Goal: Task Accomplishment & Management: Complete application form

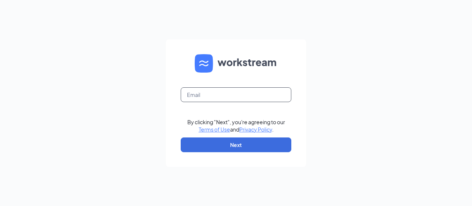
click at [208, 96] on input "text" at bounding box center [236, 94] width 111 height 15
click at [233, 95] on input "text" at bounding box center [236, 94] width 111 height 15
type input "la1249@pjunited.com"
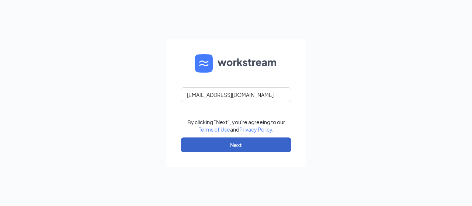
click at [237, 141] on button "Next" at bounding box center [236, 145] width 111 height 15
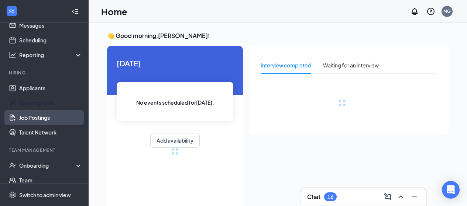
scroll to position [97, 0]
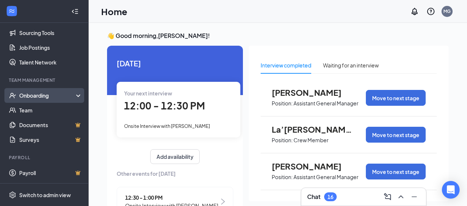
click at [38, 93] on div "Onboarding" at bounding box center [47, 95] width 57 height 7
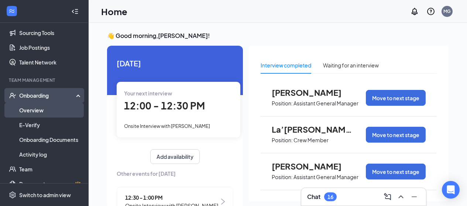
click at [34, 111] on link "Overview" at bounding box center [50, 110] width 63 height 15
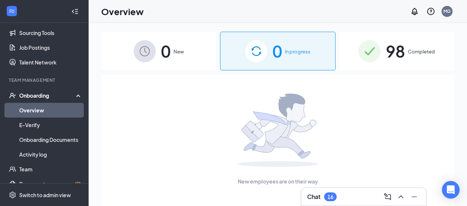
click at [395, 54] on span "98" at bounding box center [395, 50] width 19 height 25
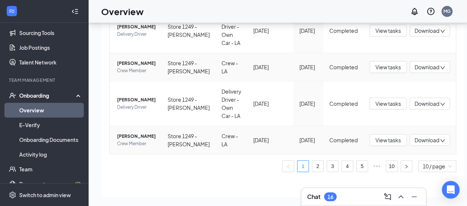
scroll to position [366, 0]
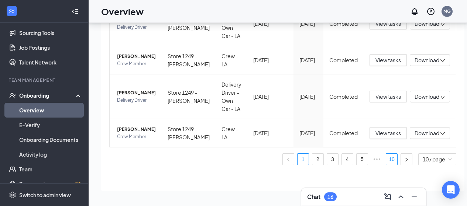
click at [386, 159] on link "10" at bounding box center [391, 159] width 11 height 11
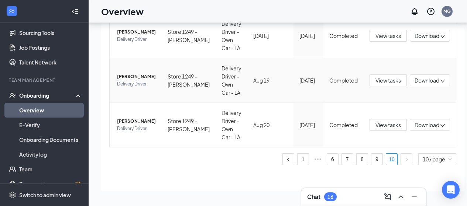
scroll to position [293, 0]
click at [134, 121] on span "Stephanie Sampy" at bounding box center [136, 121] width 39 height 7
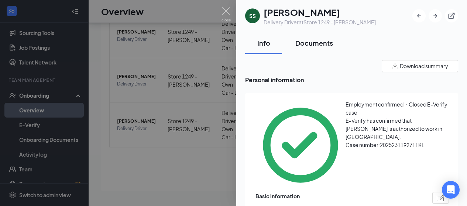
click at [323, 45] on div "Documents" at bounding box center [314, 42] width 38 height 9
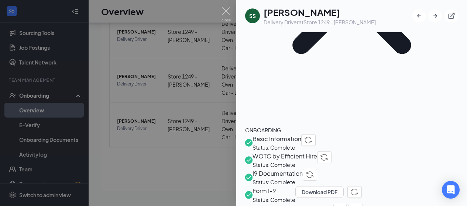
scroll to position [185, 0]
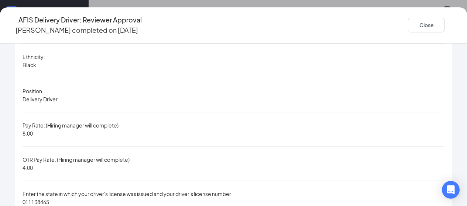
scroll to position [480, 0]
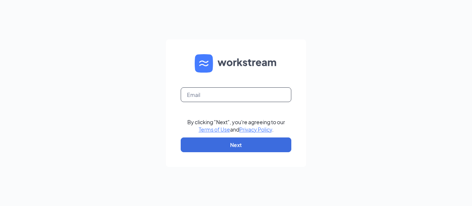
click at [215, 95] on input "text" at bounding box center [236, 94] width 111 height 15
type input "[EMAIL_ADDRESS][DOMAIN_NAME]"
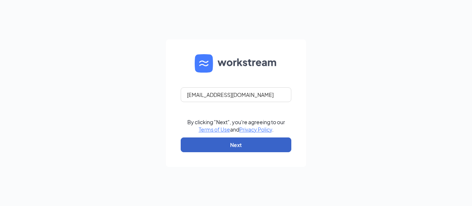
click at [234, 143] on button "Next" at bounding box center [236, 145] width 111 height 15
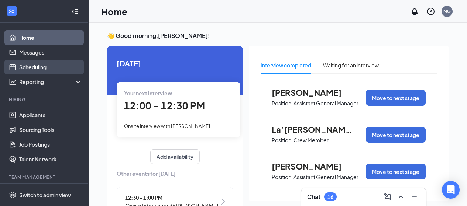
click at [37, 68] on link "Scheduling" at bounding box center [50, 67] width 63 height 15
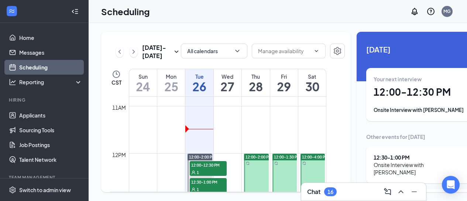
scroll to position [547, 0]
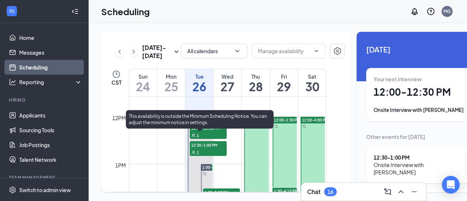
click at [203, 131] on span "12:00-12:30 PM" at bounding box center [208, 127] width 37 height 7
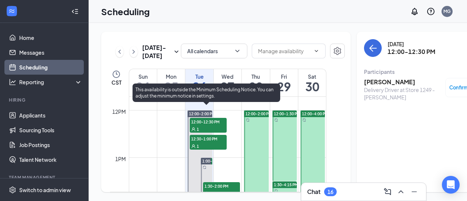
scroll to position [547, 0]
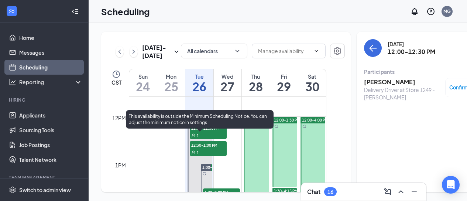
click at [205, 148] on span "12:30-1:00 PM" at bounding box center [208, 144] width 37 height 7
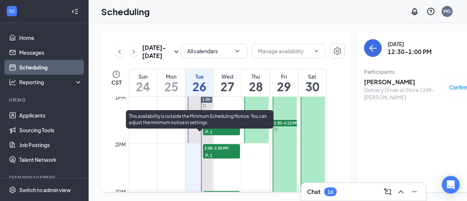
scroll to position [621, 0]
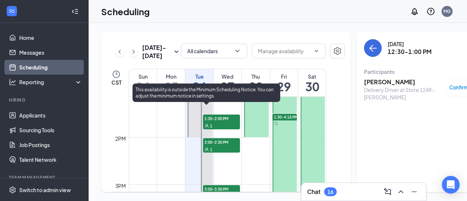
click at [219, 122] on span "1:30-2:00 PM" at bounding box center [221, 117] width 37 height 7
click at [217, 145] on span "2:00-2:30 PM" at bounding box center [221, 141] width 37 height 7
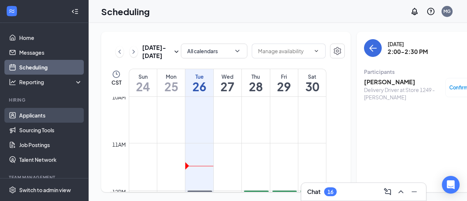
click at [29, 114] on link "Applicants" at bounding box center [50, 115] width 63 height 15
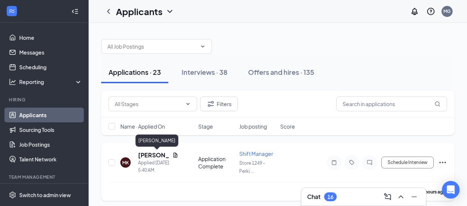
click at [157, 154] on h5 "Melissa Kinney" at bounding box center [153, 155] width 31 height 8
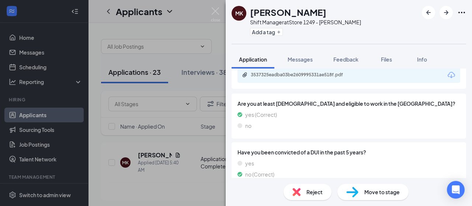
scroll to position [664, 0]
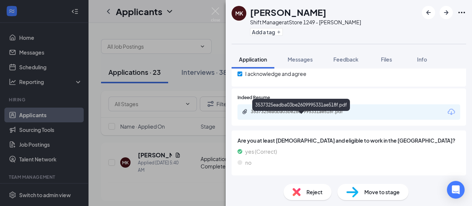
click at [286, 115] on div "3537325eadba03be2609995331ae518f.pdf" at bounding box center [302, 112] width 103 height 6
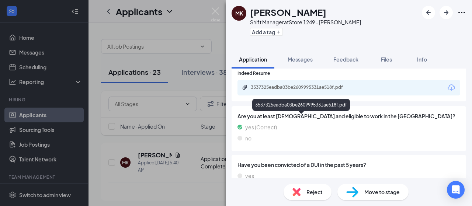
scroll to position [719, 0]
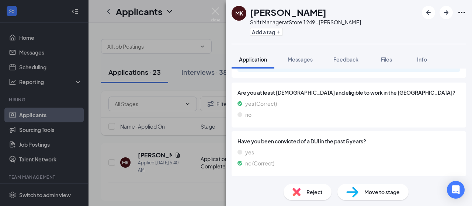
click at [369, 194] on span "Move to stage" at bounding box center [382, 192] width 35 height 8
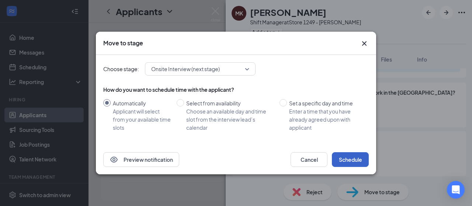
click at [346, 158] on button "Schedule" at bounding box center [350, 159] width 37 height 15
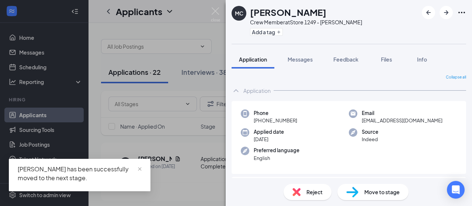
click at [89, 127] on div "MC Maloneisha Carter Crew Member at Store 1249 - Perkins Add a tag Application …" at bounding box center [236, 103] width 472 height 206
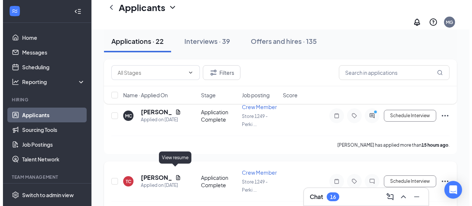
scroll to position [37, 0]
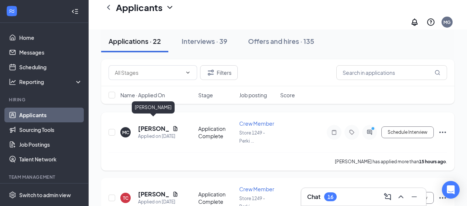
click at [153, 125] on h5 "Maloneisha Carter" at bounding box center [153, 129] width 31 height 8
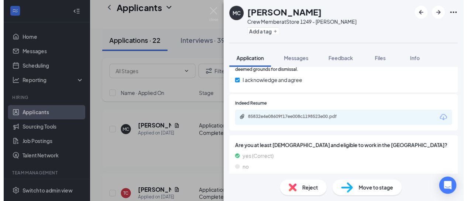
scroll to position [369, 0]
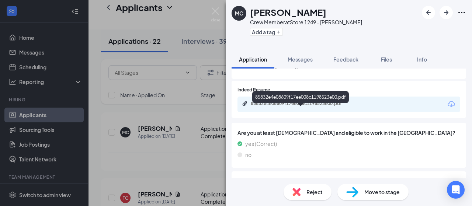
click at [296, 107] on div "85832e4e08609f17ee008c1198523e00.pdf" at bounding box center [302, 104] width 103 height 6
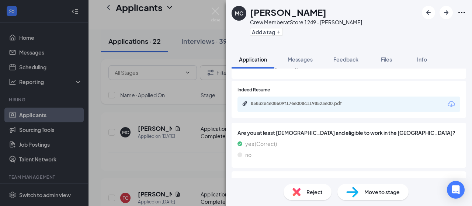
click at [114, 152] on div "MC Maloneisha Carter Crew Member at Store 1249 - Perkins Add a tag Application …" at bounding box center [236, 103] width 472 height 206
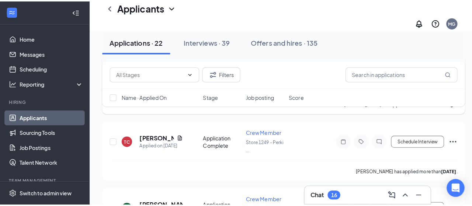
scroll to position [111, 0]
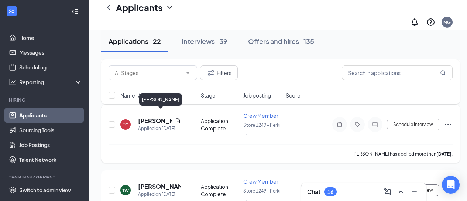
click at [153, 117] on h5 "taryn Carr" at bounding box center [155, 121] width 34 height 8
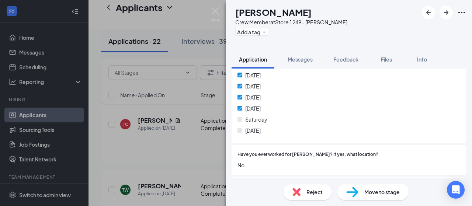
scroll to position [221, 0]
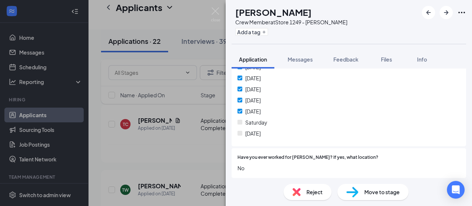
click at [309, 191] on span "Reject" at bounding box center [315, 192] width 16 height 8
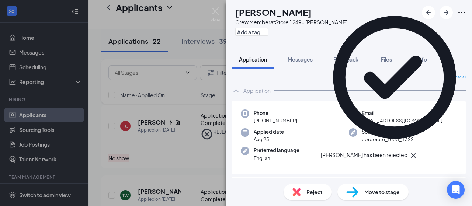
click at [145, 162] on div "TW Tyree Wilson Crew Member at Store 1249 - Perkins Add a tag Application Messa…" at bounding box center [236, 103] width 472 height 206
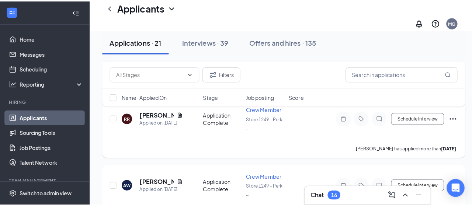
scroll to position [148, 0]
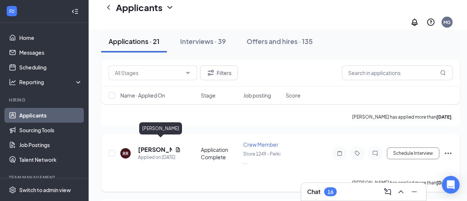
click at [147, 145] on h5 "Ruben Ruffin" at bounding box center [155, 149] width 34 height 8
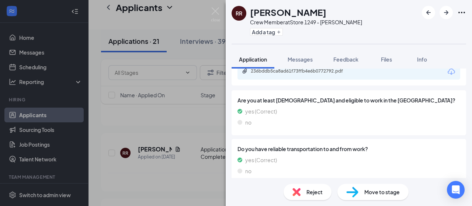
scroll to position [406, 0]
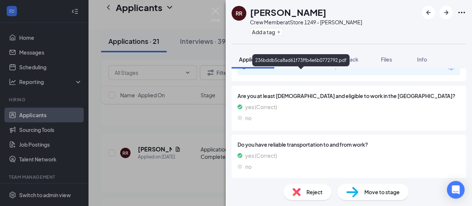
click at [295, 70] on div "236bddb5ca8ad61f73ffb4e6b0772792.pdf" at bounding box center [302, 67] width 103 height 6
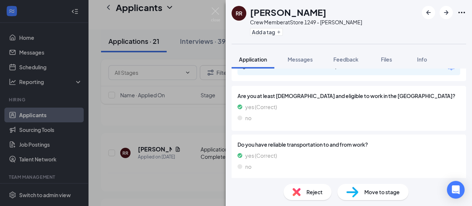
click at [383, 193] on span "Move to stage" at bounding box center [382, 192] width 35 height 8
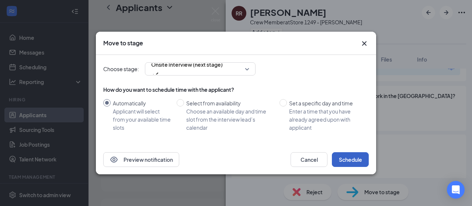
click at [341, 159] on button "Schedule" at bounding box center [350, 159] width 37 height 15
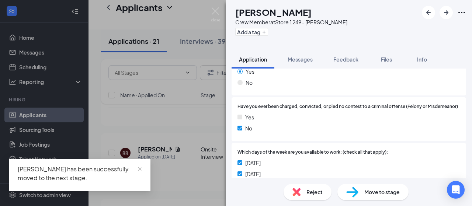
scroll to position [148, 0]
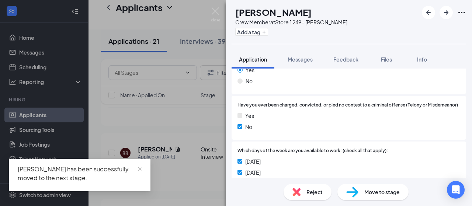
click at [163, 178] on div "AW Alyssa Wenzy Crew Member at Store 1249 - Perkins Add a tag Application Messa…" at bounding box center [236, 103] width 472 height 206
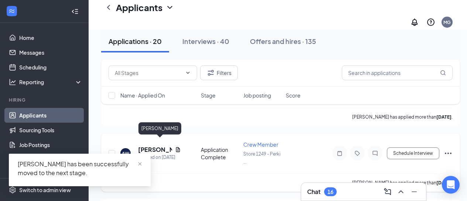
click at [150, 145] on h5 "Alyssa Wenzy" at bounding box center [155, 149] width 34 height 8
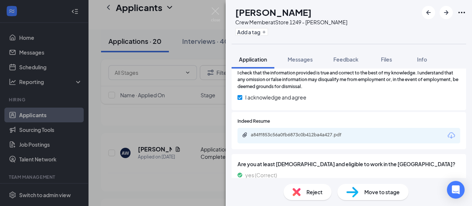
scroll to position [363, 0]
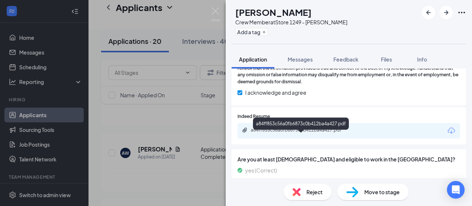
click at [311, 133] on div "a84ff853c56a0fb6873c0b412ba4a427.pdf" at bounding box center [302, 130] width 103 height 6
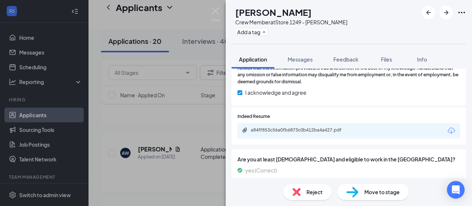
scroll to position [400, 0]
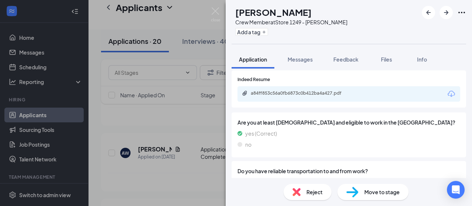
click at [367, 192] on span "Move to stage" at bounding box center [382, 192] width 35 height 8
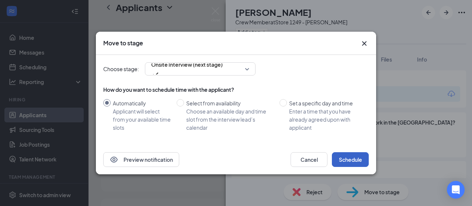
click at [342, 161] on button "Schedule" at bounding box center [350, 159] width 37 height 15
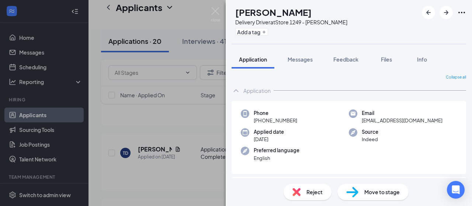
click at [152, 163] on div "TD Tyasia Dixon Delivery Driver at Store 1249 - Perkins Add a tag Application M…" at bounding box center [236, 103] width 472 height 206
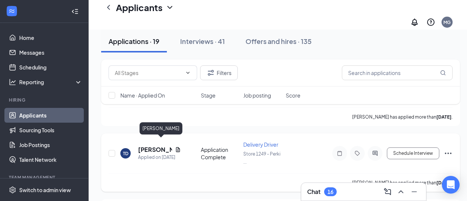
click at [152, 145] on h5 "Tyasia Dixon" at bounding box center [155, 149] width 34 height 8
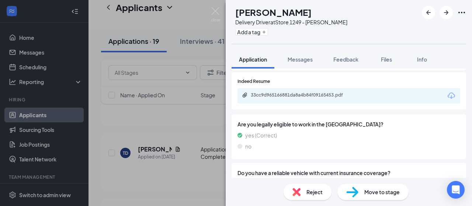
scroll to position [443, 0]
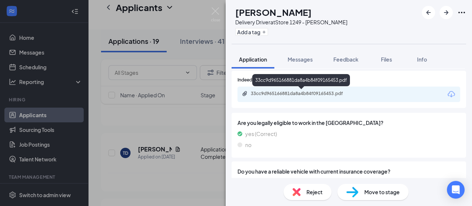
click at [286, 93] on div "33cc9d965166881da8a4b84f09165453.pdf" at bounding box center [302, 94] width 103 height 6
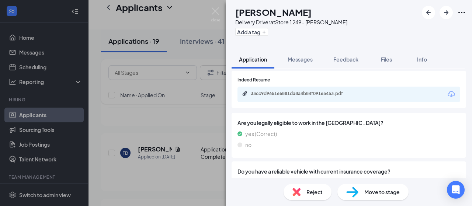
click at [368, 193] on span "Move to stage" at bounding box center [382, 192] width 35 height 8
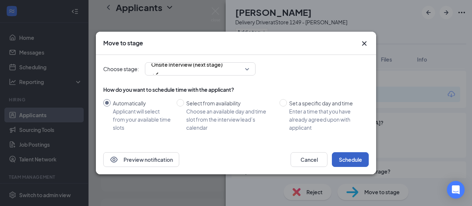
click at [344, 159] on button "Schedule" at bounding box center [350, 159] width 37 height 15
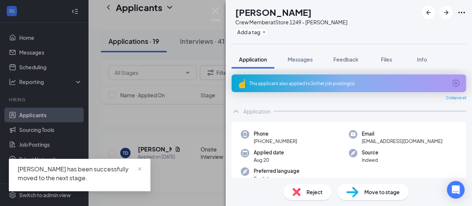
click at [165, 174] on div "AC Aniya Camble Crew Member at Store 1249 - Perkins Add a tag Application Messa…" at bounding box center [236, 103] width 472 height 206
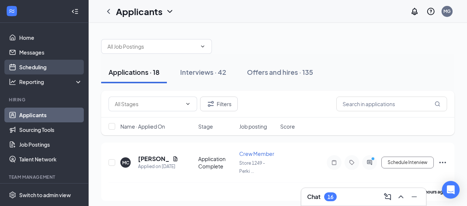
click at [38, 67] on link "Scheduling" at bounding box center [50, 67] width 63 height 15
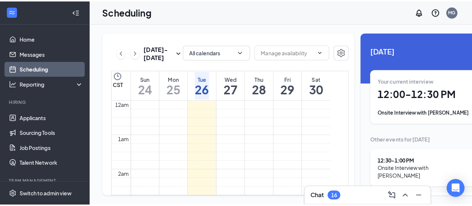
scroll to position [363, 0]
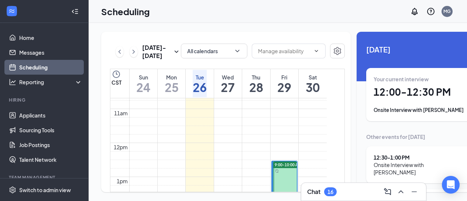
click at [402, 91] on h1 "12:00 - 12:30 PM" at bounding box center [425, 92] width 102 height 13
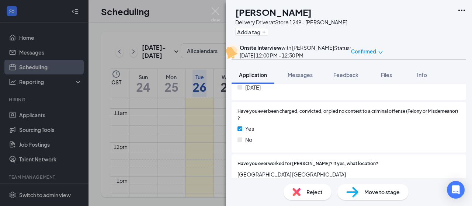
scroll to position [295, 0]
click at [383, 53] on icon "down" at bounding box center [380, 52] width 5 height 5
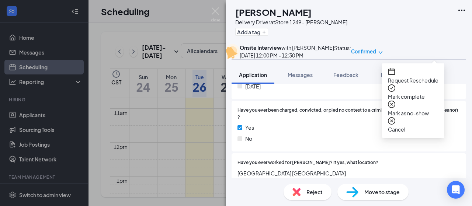
click at [423, 93] on span "Mark complete" at bounding box center [413, 97] width 51 height 8
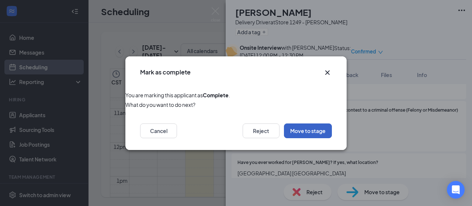
click at [316, 129] on button "Move to stage" at bounding box center [308, 131] width 48 height 15
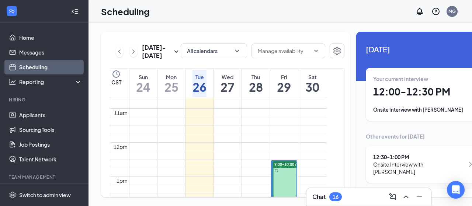
click at [419, 110] on div "Onsite Interview with [PERSON_NAME]" at bounding box center [425, 109] width 102 height 7
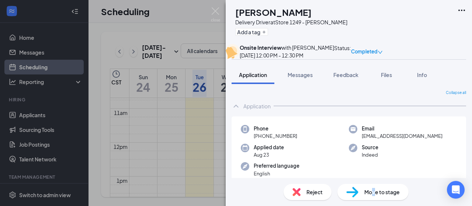
click at [373, 190] on span "Move to stage" at bounding box center [382, 192] width 35 height 8
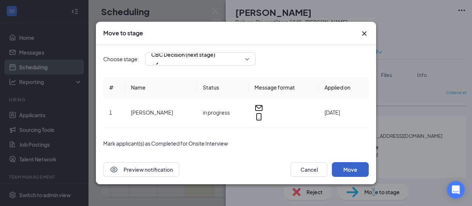
click at [351, 168] on button "Move" at bounding box center [350, 169] width 37 height 15
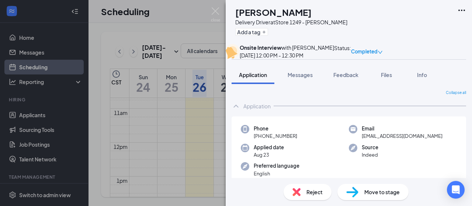
click at [277, 12] on h1 "[PERSON_NAME]" at bounding box center [273, 12] width 76 height 13
click at [193, 151] on div "KG Kiari Guidry Delivery Driver at Store 1249 - Perkins Add a tag Onsite Interv…" at bounding box center [236, 103] width 472 height 206
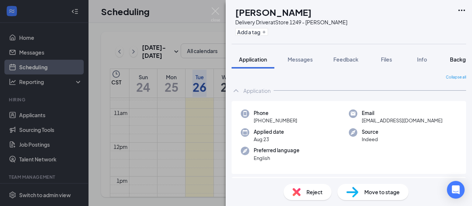
click at [458, 60] on span "Background" at bounding box center [465, 59] width 30 height 7
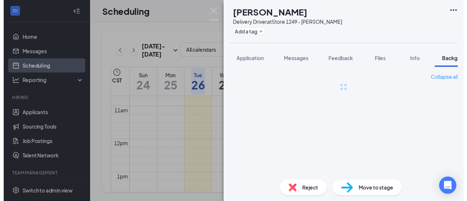
scroll to position [0, 23]
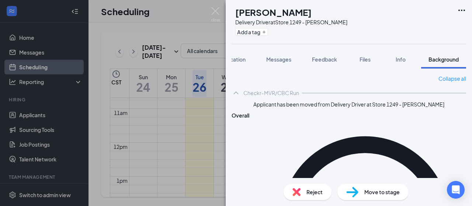
click at [104, 117] on div "KG Kiari Guidry Delivery Driver at Store 1249 - Perkins Add a tag Application M…" at bounding box center [236, 103] width 472 height 206
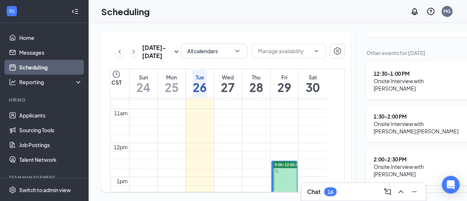
scroll to position [111, 0]
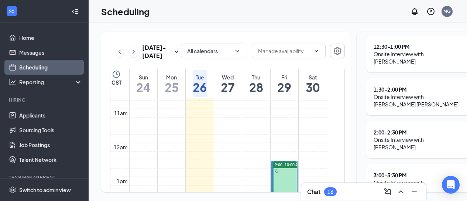
click at [400, 93] on div "Onsite Interview with [PERSON_NAME] [PERSON_NAME]" at bounding box center [419, 100] width 91 height 15
click at [420, 93] on div "Onsite Interview with [PERSON_NAME] [PERSON_NAME]" at bounding box center [419, 100] width 91 height 15
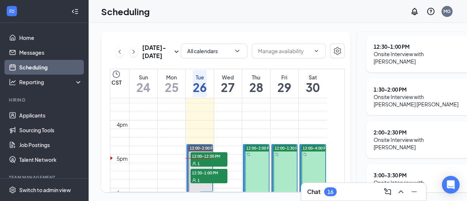
scroll to position [517, 0]
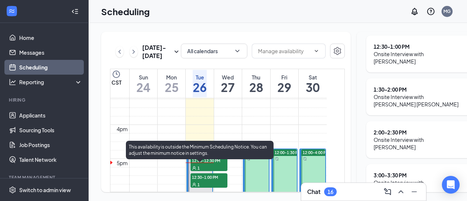
click at [205, 180] on span "12:30-1:00 PM" at bounding box center [208, 176] width 37 height 7
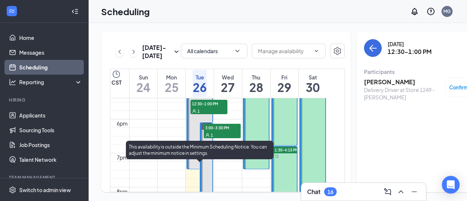
scroll to position [591, 0]
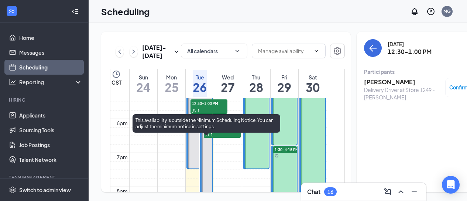
click at [216, 131] on span "1:30-2:00 PM" at bounding box center [222, 126] width 37 height 7
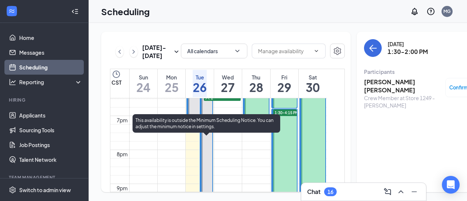
click at [218, 94] on span "2:00-2:30 PM" at bounding box center [222, 89] width 37 height 7
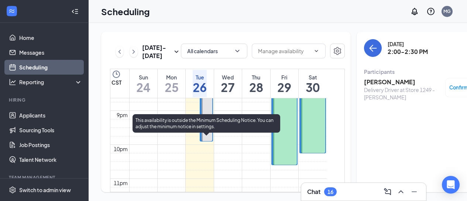
scroll to position [701, 0]
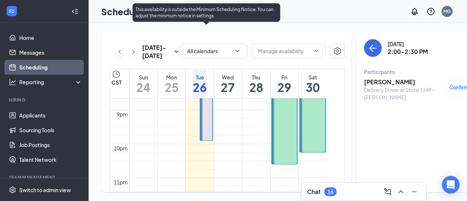
click at [218, 20] on span "3:00-3:30 PM" at bounding box center [222, 16] width 37 height 7
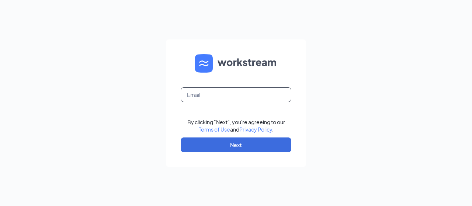
click at [234, 91] on input "text" at bounding box center [236, 94] width 111 height 15
type input "[EMAIL_ADDRESS][DOMAIN_NAME]"
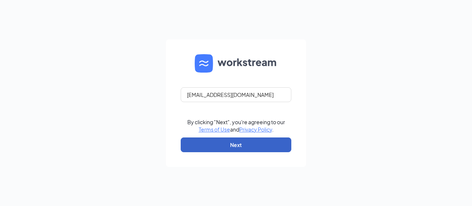
click at [250, 141] on button "Next" at bounding box center [236, 145] width 111 height 15
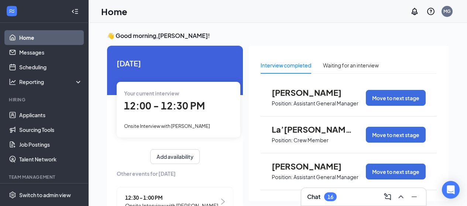
click at [149, 108] on span "12:00 - 12:30 PM" at bounding box center [164, 106] width 81 height 12
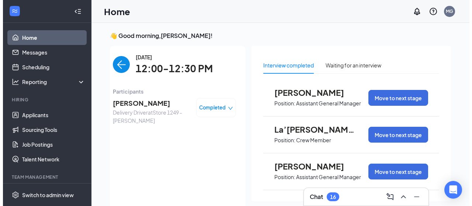
scroll to position [3, 0]
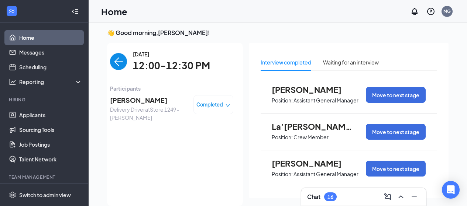
click at [200, 106] on span "Completed" at bounding box center [209, 104] width 27 height 7
click at [121, 134] on div "Tuesday, Aug 26 12:00-12:30 PM Participants Kiari Guidry Delivery Driver at Sto…" at bounding box center [171, 124] width 123 height 149
click at [124, 98] on span "Kiari Guidry" at bounding box center [149, 100] width 78 height 10
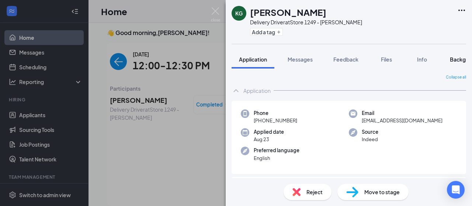
click at [461, 58] on span "Background" at bounding box center [465, 59] width 30 height 7
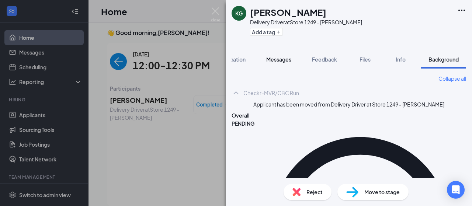
drag, startPoint x: 271, startPoint y: 58, endPoint x: 268, endPoint y: 61, distance: 4.0
click at [268, 61] on span "Messages" at bounding box center [278, 59] width 25 height 7
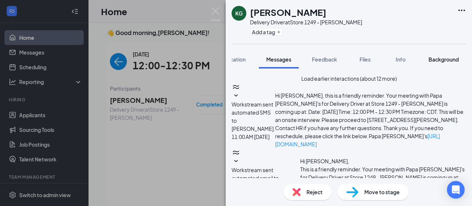
click at [446, 59] on span "Background" at bounding box center [444, 59] width 30 height 7
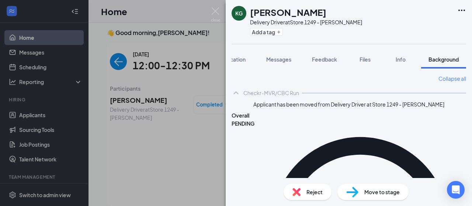
click at [445, 56] on span "Background" at bounding box center [444, 59] width 30 height 7
click at [443, 62] on span "Background" at bounding box center [444, 59] width 30 height 7
click at [275, 60] on span "Messages" at bounding box center [278, 59] width 25 height 7
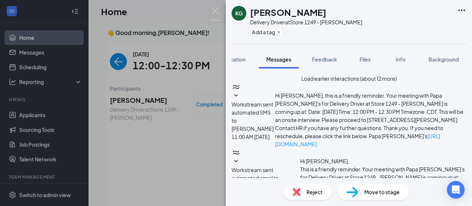
scroll to position [268, 0]
click at [443, 59] on span "Background" at bounding box center [444, 59] width 30 height 7
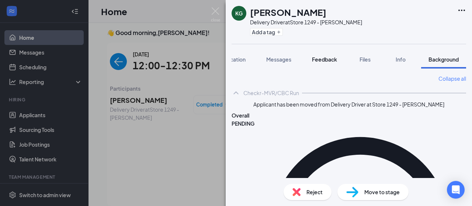
click at [328, 57] on span "Feedback" at bounding box center [324, 59] width 25 height 7
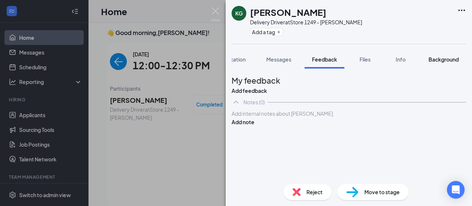
click at [447, 61] on span "Background" at bounding box center [444, 59] width 30 height 7
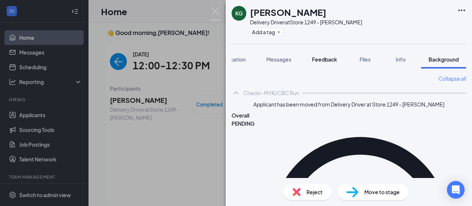
click at [333, 62] on span "Feedback" at bounding box center [324, 59] width 25 height 7
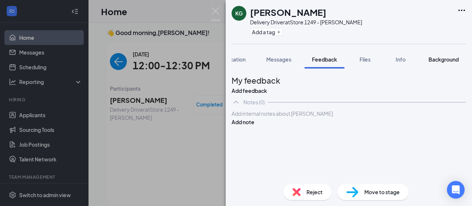
click at [440, 62] on span "Background" at bounding box center [444, 59] width 30 height 7
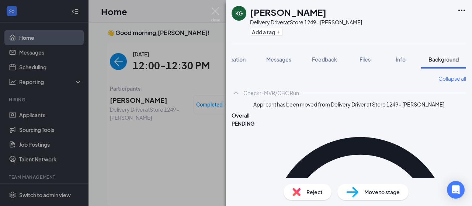
click at [449, 59] on span "Background" at bounding box center [444, 59] width 30 height 7
click at [289, 58] on span "Messages" at bounding box center [278, 59] width 25 height 7
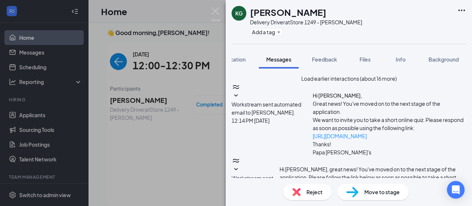
scroll to position [247, 0]
click at [170, 142] on div "KG Kiari Guidry Delivery Driver at Store 1249 - Perkins Add a tag Application M…" at bounding box center [236, 103] width 472 height 206
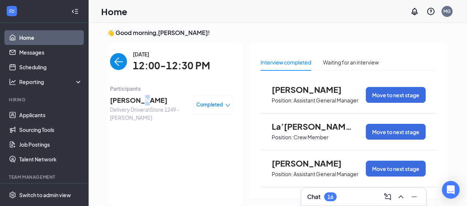
click at [131, 101] on span "[PERSON_NAME]" at bounding box center [149, 100] width 78 height 10
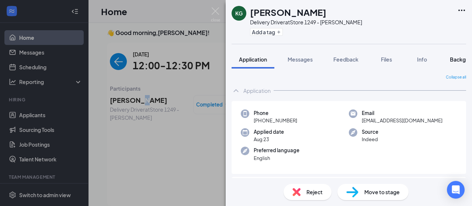
click at [461, 59] on span "Background" at bounding box center [465, 59] width 30 height 7
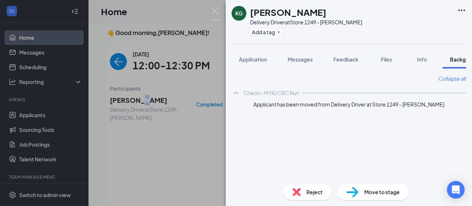
scroll to position [0, 23]
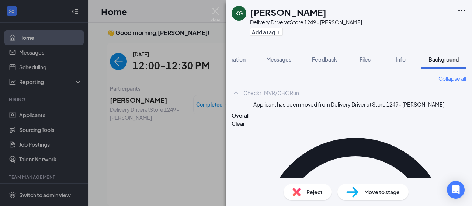
click at [127, 99] on div "KG [PERSON_NAME] Delivery Driver at Store 1249 - [PERSON_NAME] Add a tag Applic…" at bounding box center [236, 103] width 472 height 206
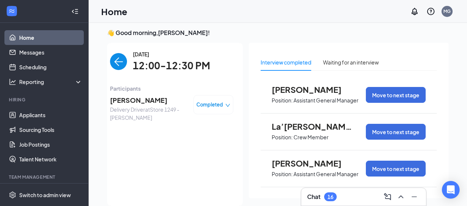
click at [132, 101] on span "[PERSON_NAME]" at bounding box center [149, 100] width 78 height 10
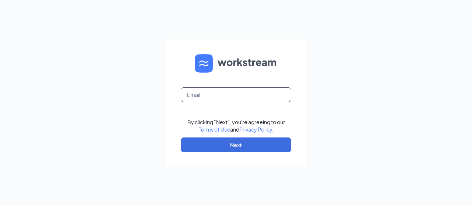
click at [205, 96] on input "text" at bounding box center [236, 94] width 111 height 15
type input "[EMAIL_ADDRESS][DOMAIN_NAME]"
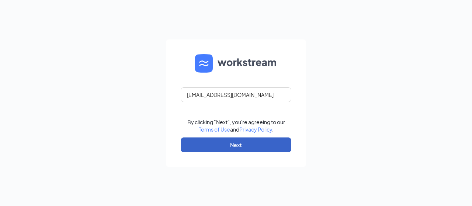
click at [244, 140] on button "Next" at bounding box center [236, 145] width 111 height 15
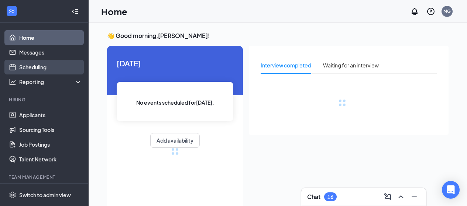
click at [31, 65] on link "Scheduling" at bounding box center [50, 67] width 63 height 15
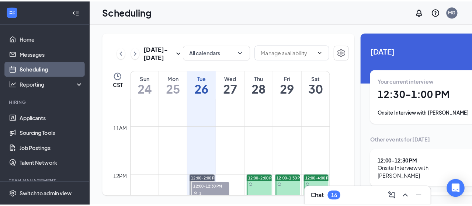
scroll to position [510, 0]
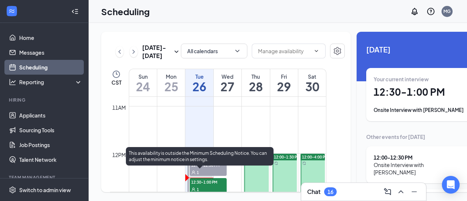
click at [207, 168] on span "12:00-12:30 PM" at bounding box center [208, 164] width 37 height 7
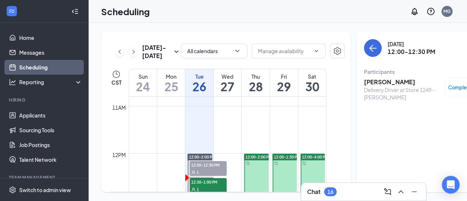
click at [368, 82] on h3 "[PERSON_NAME]" at bounding box center [403, 82] width 78 height 8
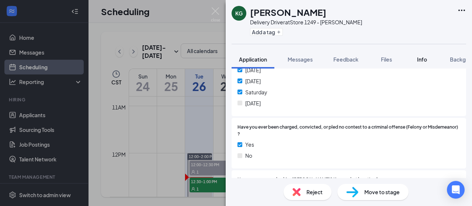
scroll to position [209, 0]
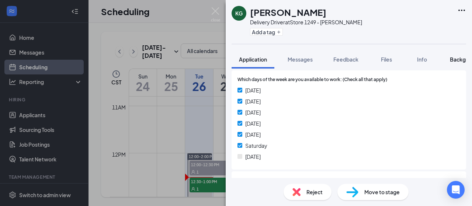
click at [458, 61] on span "Background" at bounding box center [465, 59] width 30 height 7
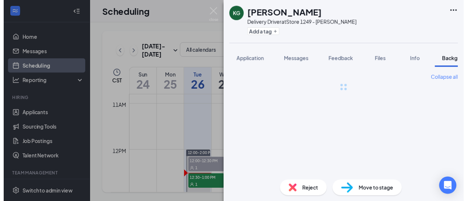
scroll to position [0, 23]
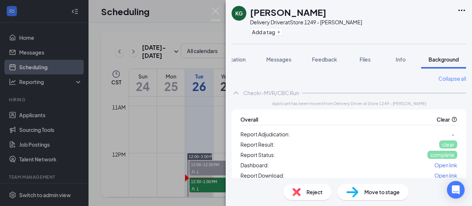
click at [375, 192] on span "Move to stage" at bounding box center [382, 192] width 35 height 8
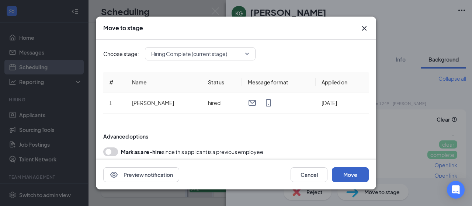
click at [344, 175] on button "Move" at bounding box center [350, 175] width 37 height 15
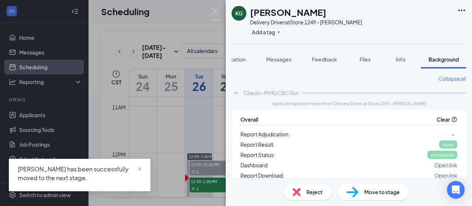
click at [156, 137] on div "KG [PERSON_NAME] Delivery Driver at Store 1249 - [PERSON_NAME] Add a tag Applic…" at bounding box center [236, 103] width 472 height 206
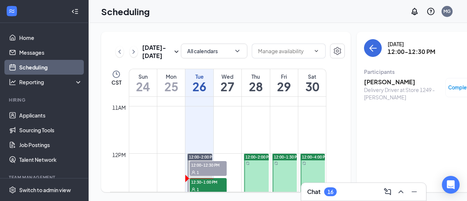
click at [118, 137] on td at bounding box center [119, 131] width 19 height 12
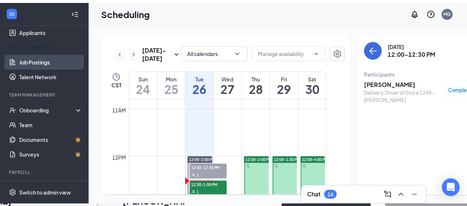
scroll to position [97, 0]
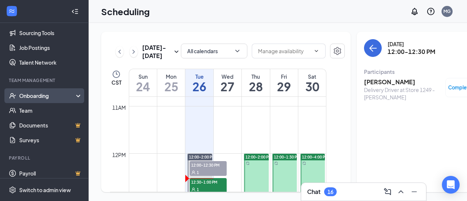
click at [34, 96] on div "Onboarding" at bounding box center [47, 95] width 57 height 7
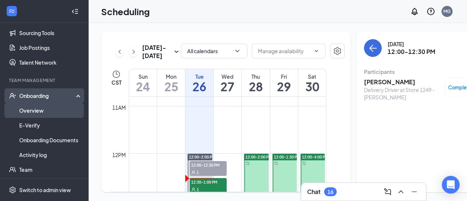
click at [30, 109] on link "Overview" at bounding box center [50, 110] width 63 height 15
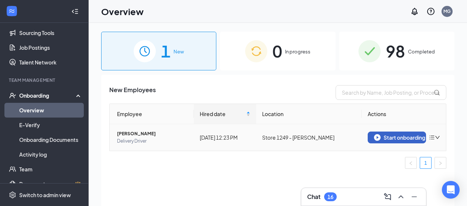
click at [395, 139] on div "Start onboarding" at bounding box center [397, 137] width 46 height 7
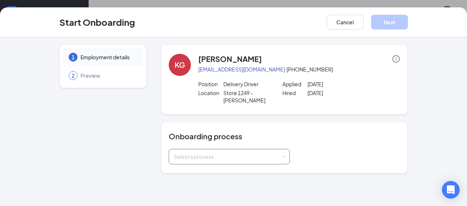
click at [204, 153] on div "Select a process" at bounding box center [227, 156] width 108 height 7
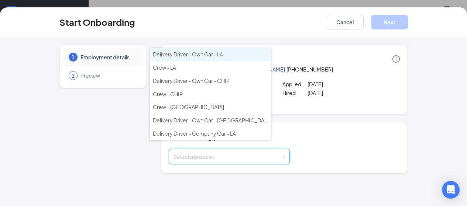
click at [209, 57] on span "Delivery Driver - Own Car - LA" at bounding box center [188, 54] width 70 height 7
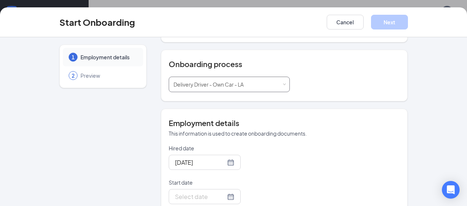
scroll to position [74, 0]
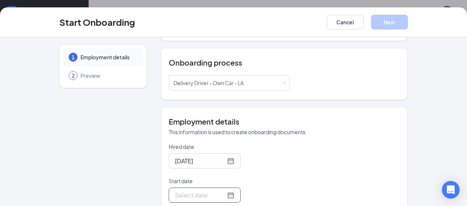
click at [175, 191] on input "Start date" at bounding box center [200, 195] width 51 height 9
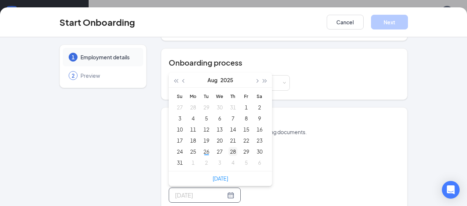
type input "[DATE]"
click at [228, 147] on div "28" at bounding box center [232, 151] width 9 height 9
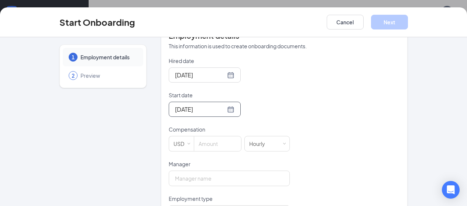
scroll to position [185, 0]
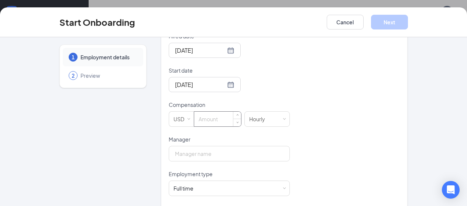
click at [194, 114] on input at bounding box center [217, 119] width 47 height 15
type input "8"
click at [198, 146] on input "Manager" at bounding box center [229, 154] width 121 height 16
type input "[PERSON_NAME]"
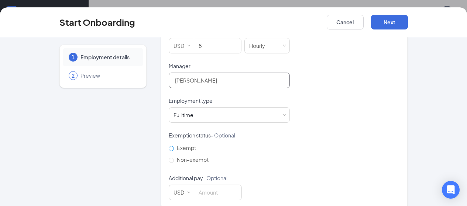
scroll to position [261, 0]
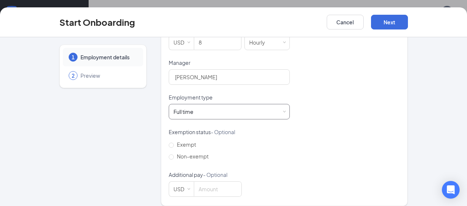
click at [210, 109] on div "Full time Works 30+ hours per week and is reasonably expected to work" at bounding box center [228, 111] width 111 height 15
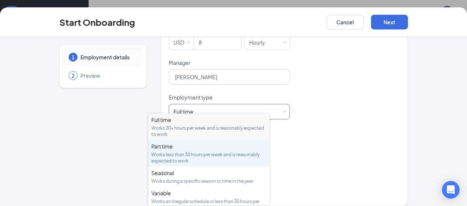
click at [188, 149] on div "Part time" at bounding box center [208, 146] width 115 height 7
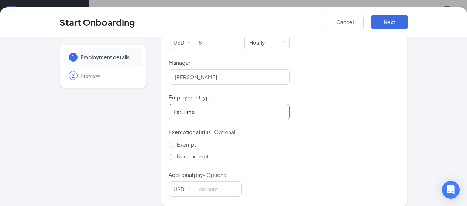
scroll to position [33, 0]
click at [408, 22] on button "Next" at bounding box center [389, 22] width 37 height 15
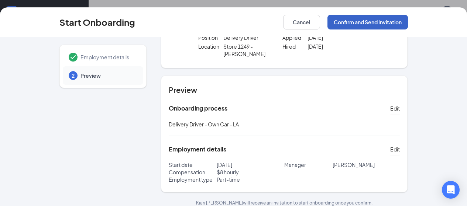
click at [408, 24] on button "Confirm and Send Invitation" at bounding box center [367, 22] width 80 height 15
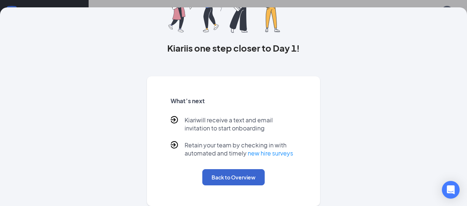
scroll to position [85, 0]
click at [229, 179] on button "Back to Overview" at bounding box center [233, 177] width 62 height 16
